Goal: Complete application form

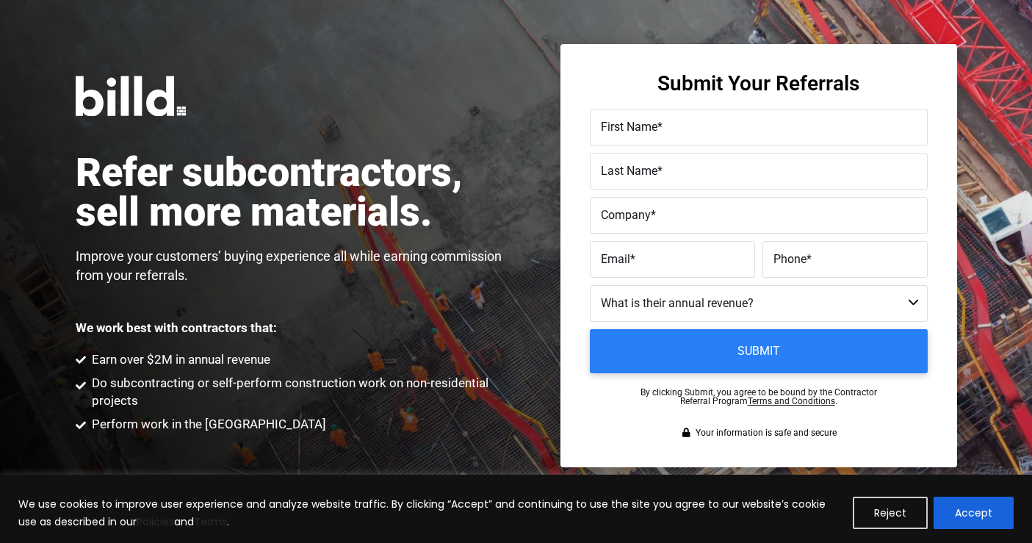
click at [647, 124] on span "First Name" at bounding box center [629, 127] width 57 height 14
click at [647, 124] on input "First Name *" at bounding box center [759, 127] width 338 height 37
type input "[PERSON_NAME]"
type input "Sugden"
type input "BPI Power"
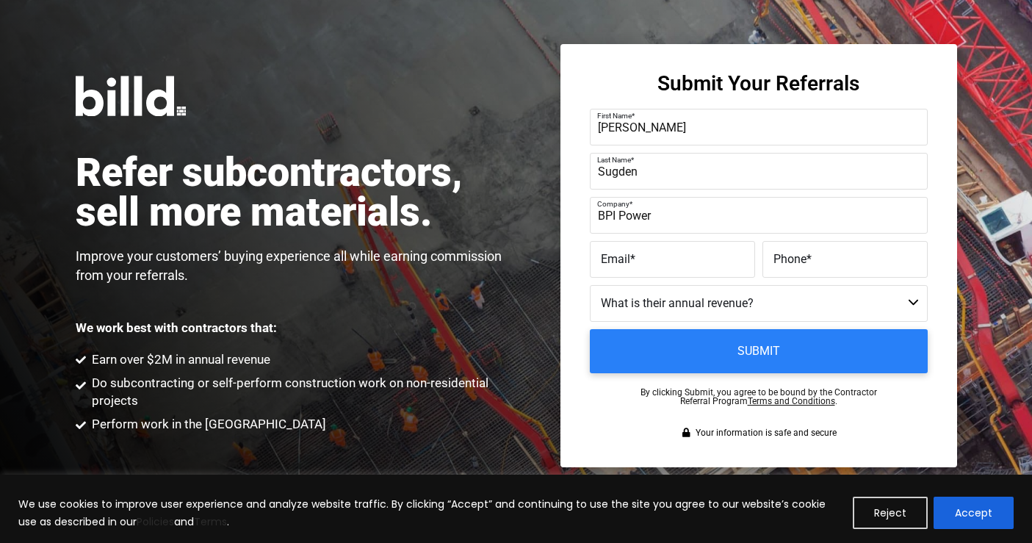
click at [636, 259] on label "Email *" at bounding box center [672, 259] width 143 height 21
click at [636, 259] on input "Email *" at bounding box center [672, 259] width 165 height 37
type input "[PERSON_NAME][EMAIL_ADDRESS][PERSON_NAME][DOMAIN_NAME]"
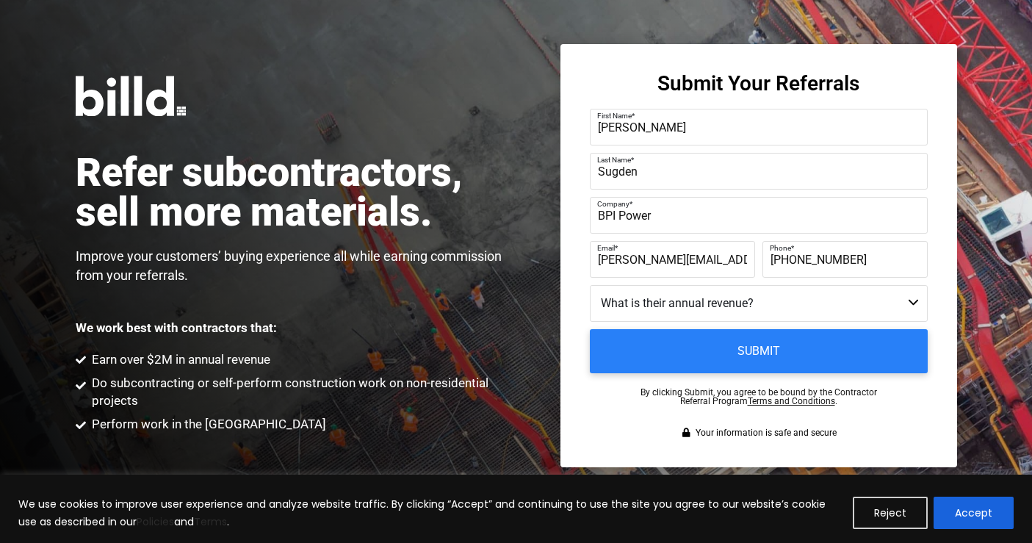
type input "[PHONE_NUMBER]"
click at [727, 305] on select "Less than $1M $1M - $2M $2M - $4M $4M - $8M $8M - $25M $25M - $40M $40M +" at bounding box center [759, 303] width 338 height 37
select select "$4M - $8M"
click at [590, 285] on select "Less than $1M $1M - $2M $2M - $4M $4M - $8M $8M - $25M $25M - $40M $40M +" at bounding box center [759, 303] width 338 height 37
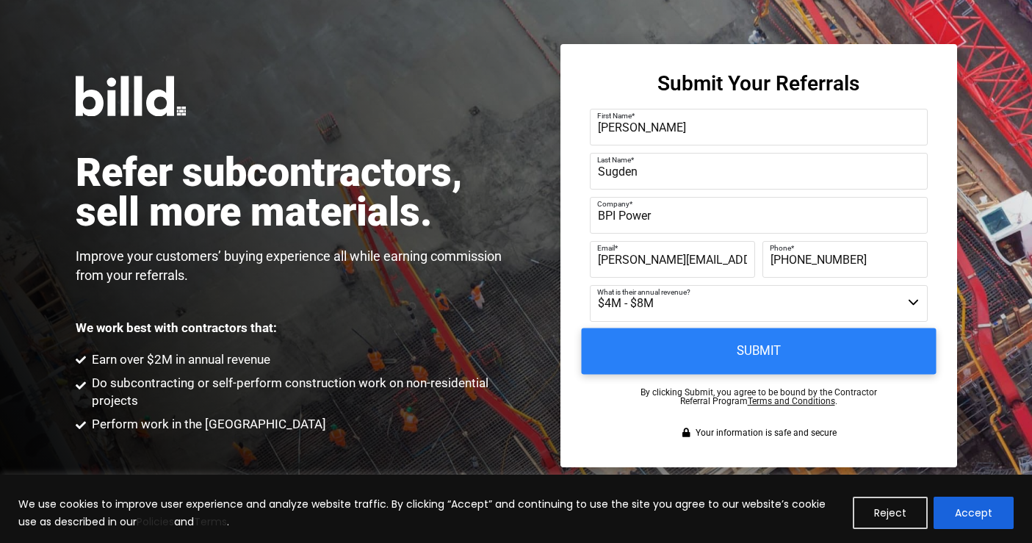
click at [779, 357] on input "Submit" at bounding box center [758, 351] width 355 height 46
